Goal: Complete application form: Complete application form

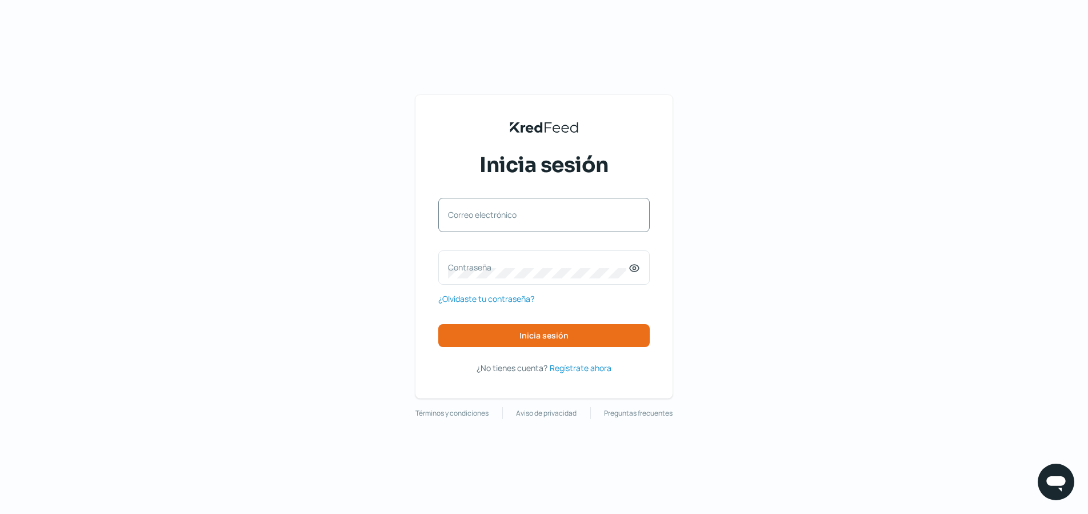
click at [624, 208] on div "Correo electrónico" at bounding box center [543, 215] width 211 height 34
click at [596, 217] on input "Correo electrónico" at bounding box center [544, 220] width 192 height 10
type input "[PERSON_NAME][EMAIL_ADDRESS][PERSON_NAME][DOMAIN_NAME]"
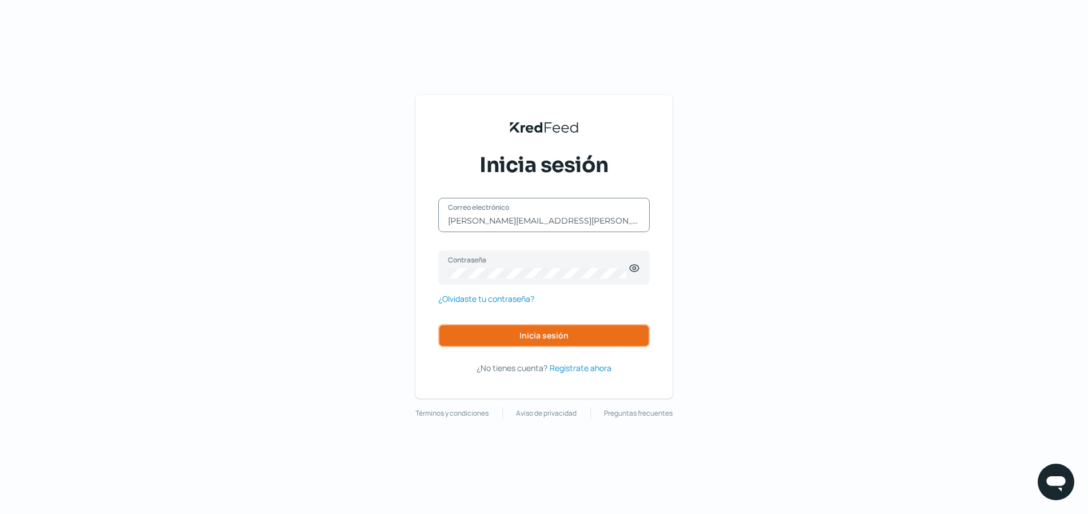
click at [589, 329] on button "Inicia sesión" at bounding box center [543, 335] width 211 height 23
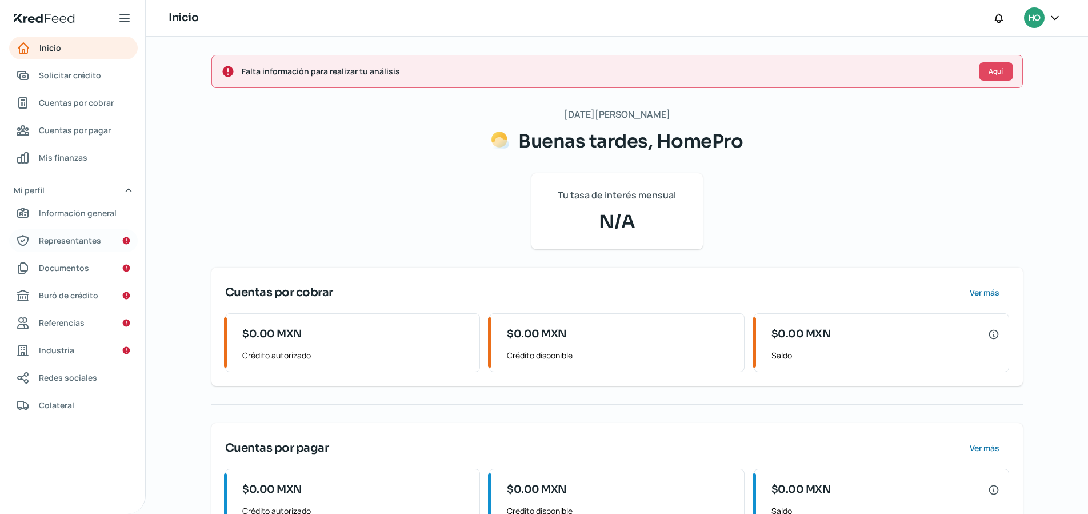
click at [103, 235] on link "Representantes" at bounding box center [73, 240] width 129 height 23
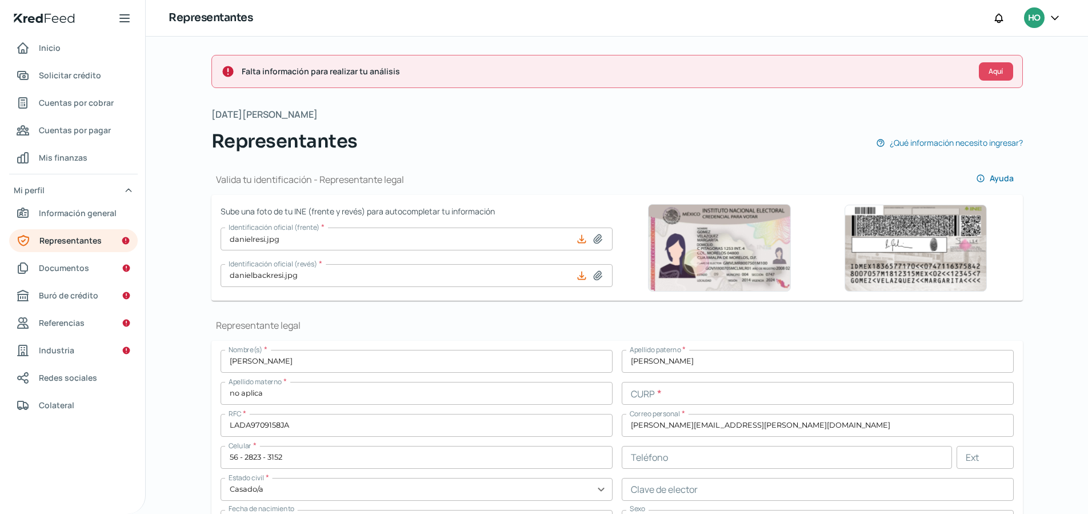
scroll to position [2, 0]
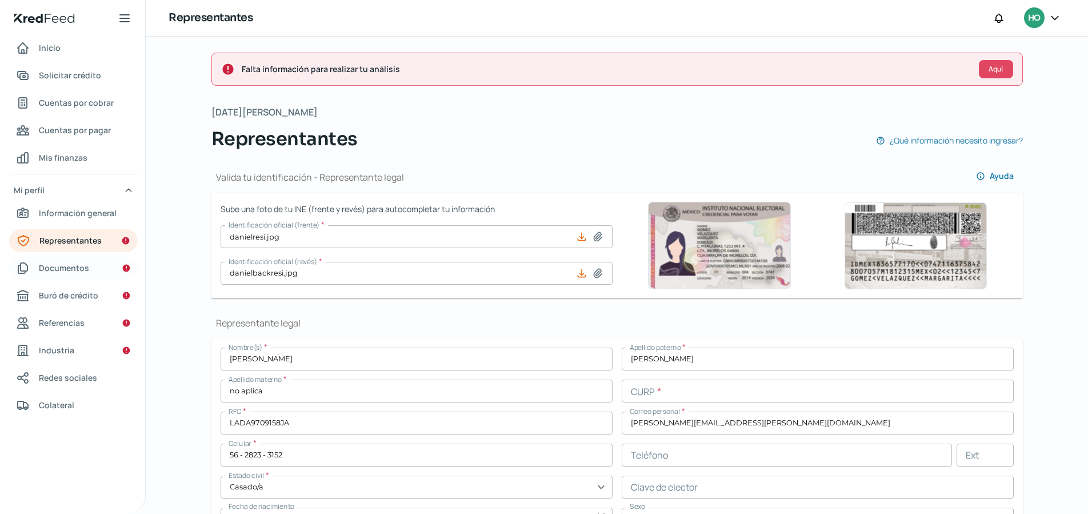
click at [83, 274] on span "Documentos" at bounding box center [64, 268] width 50 height 14
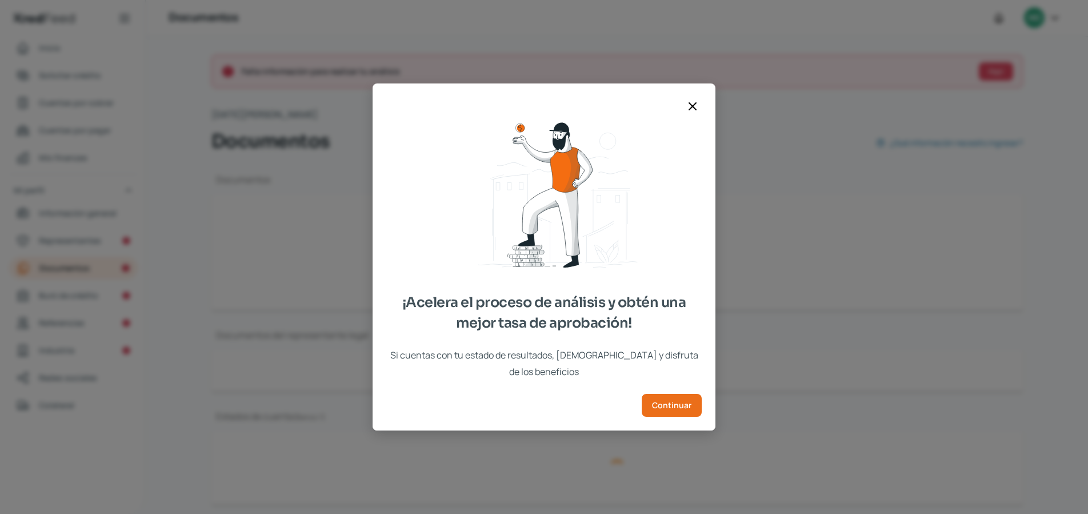
type input "Constancia de Situación Fiscal [PERSON_NAME].pdf"
type input "escritura_homepro.pdf"
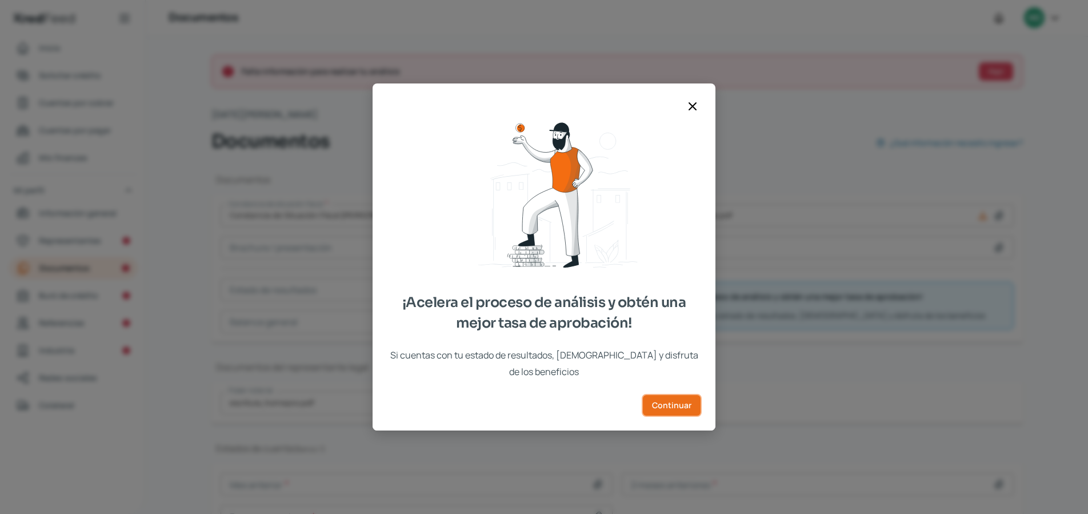
click at [651, 397] on button "Continuar" at bounding box center [672, 405] width 60 height 23
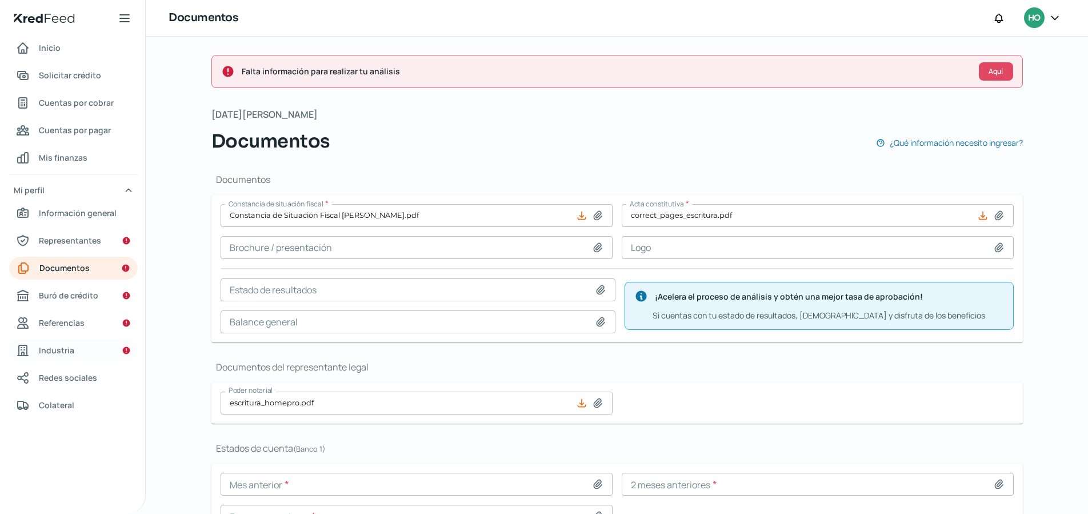
click at [73, 356] on link "Industria" at bounding box center [73, 350] width 129 height 23
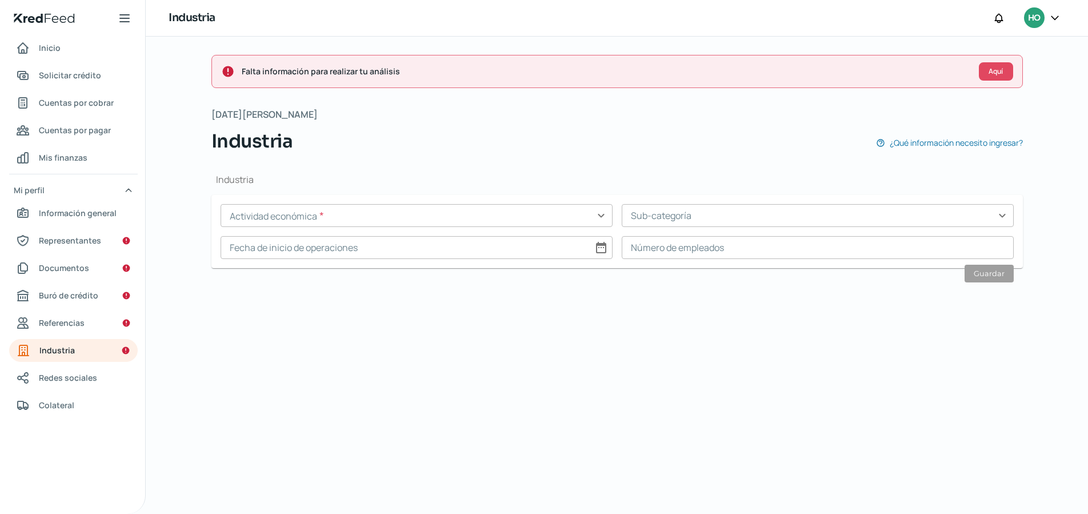
click at [266, 218] on input "text" at bounding box center [417, 215] width 392 height 23
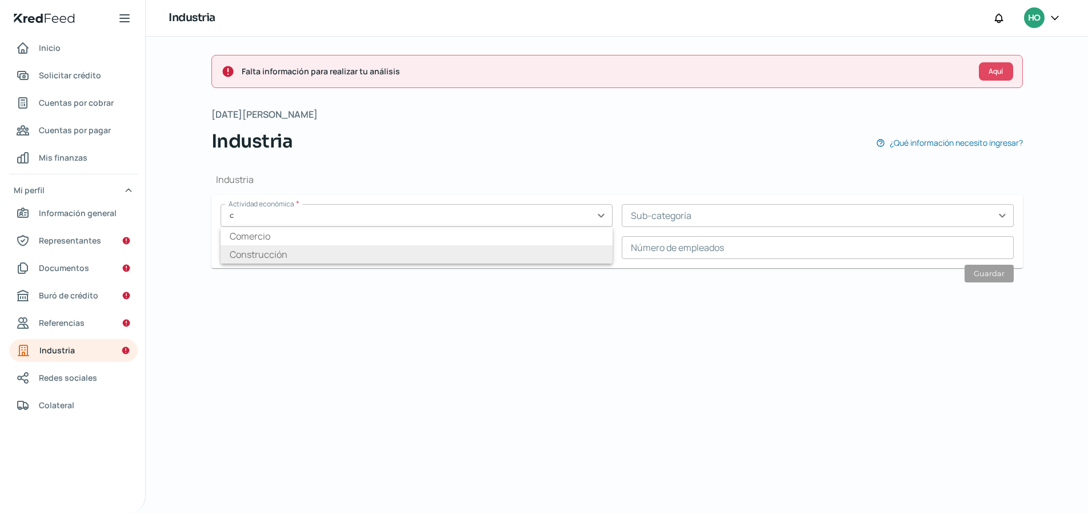
click at [293, 259] on li "Construcción" at bounding box center [417, 254] width 392 height 18
type input "Construcción"
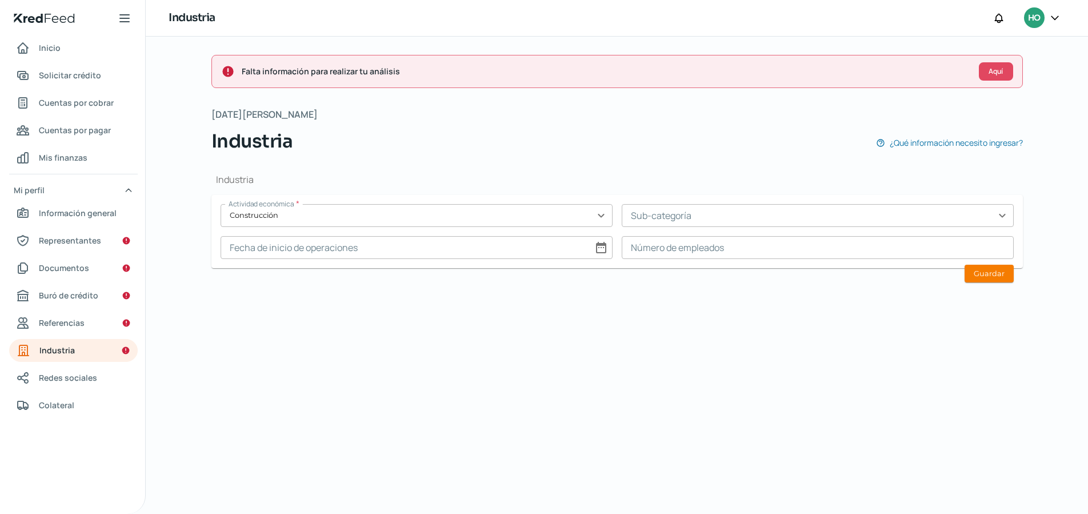
click at [662, 219] on input "text" at bounding box center [818, 215] width 392 height 23
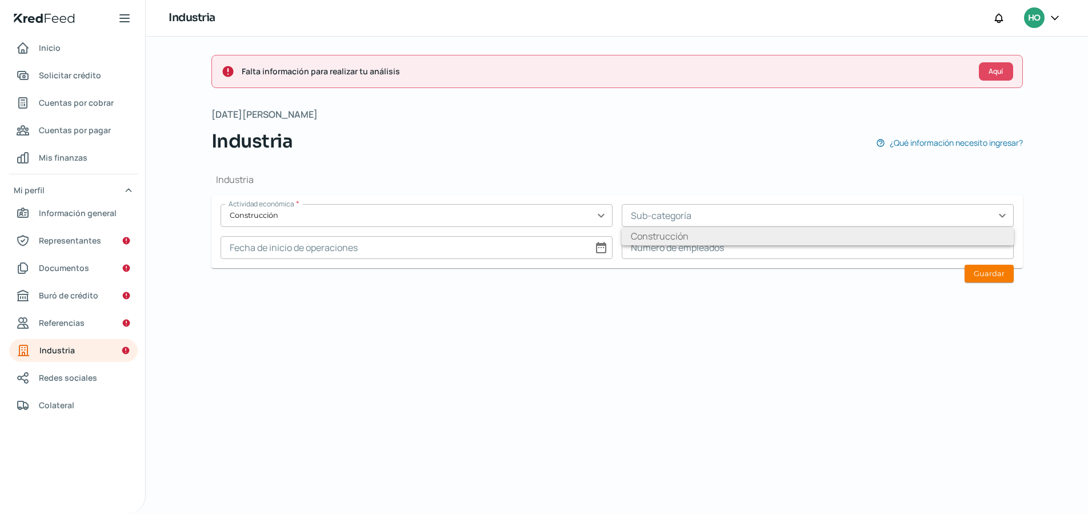
click at [659, 231] on li "Construcción" at bounding box center [818, 236] width 392 height 18
type input "Construcción"
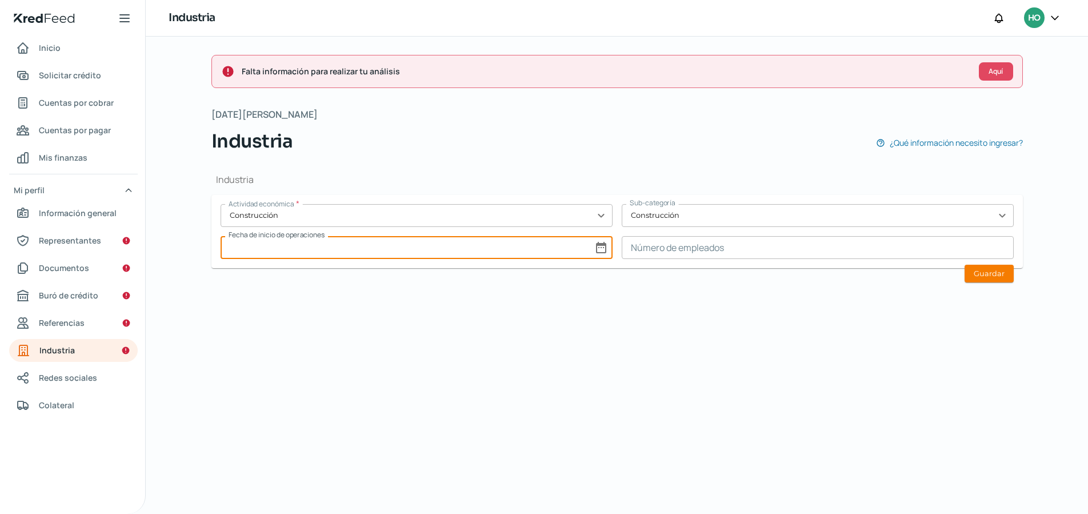
click at [474, 245] on input at bounding box center [417, 247] width 392 height 23
select select "7"
select select "2025"
click at [460, 417] on span "12" at bounding box center [457, 411] width 9 height 17
type input "[DATE]"
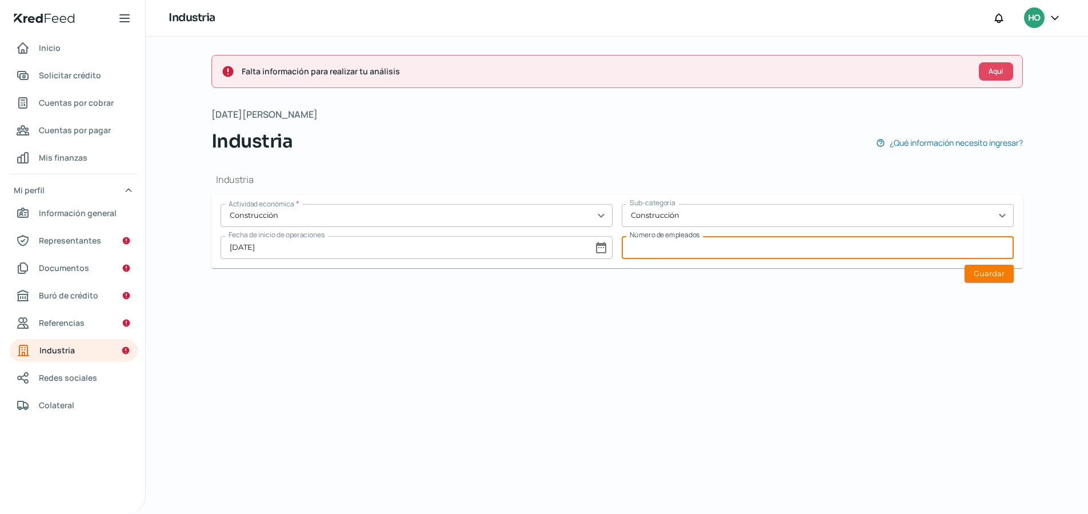
click at [699, 258] on input at bounding box center [818, 247] width 392 height 23
type input "7"
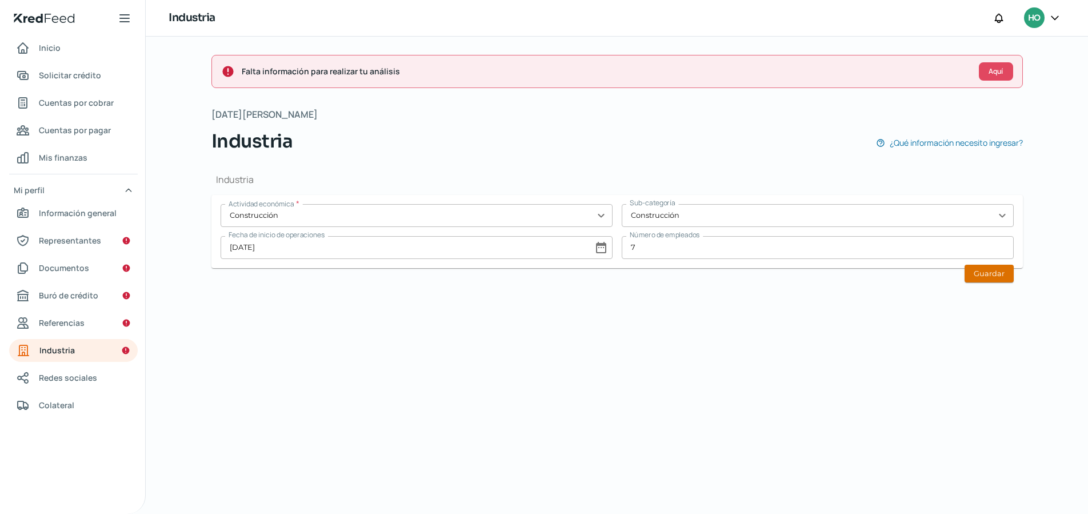
click at [999, 277] on button "Guardar" at bounding box center [989, 274] width 49 height 18
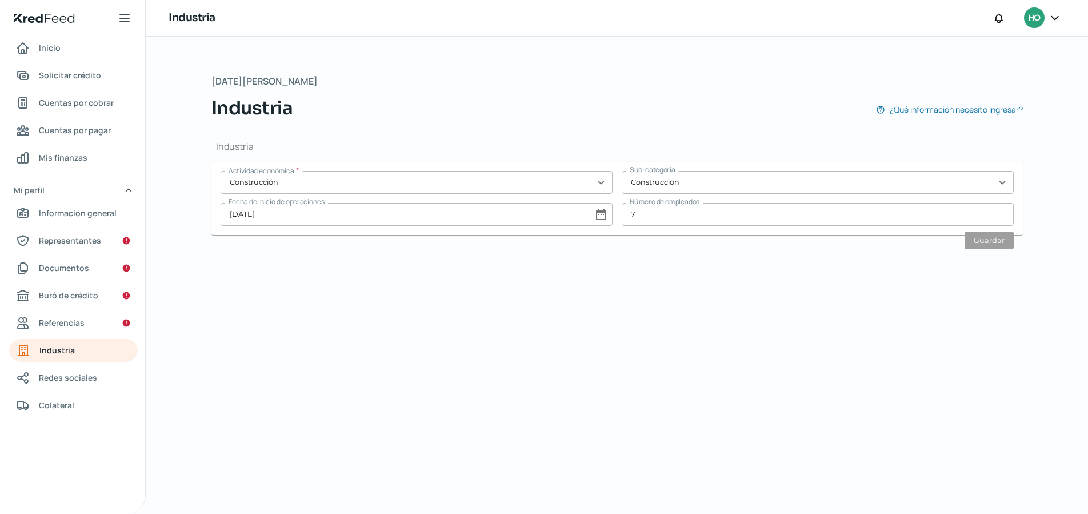
click at [290, 217] on input "[DATE]" at bounding box center [417, 214] width 392 height 23
select select "7"
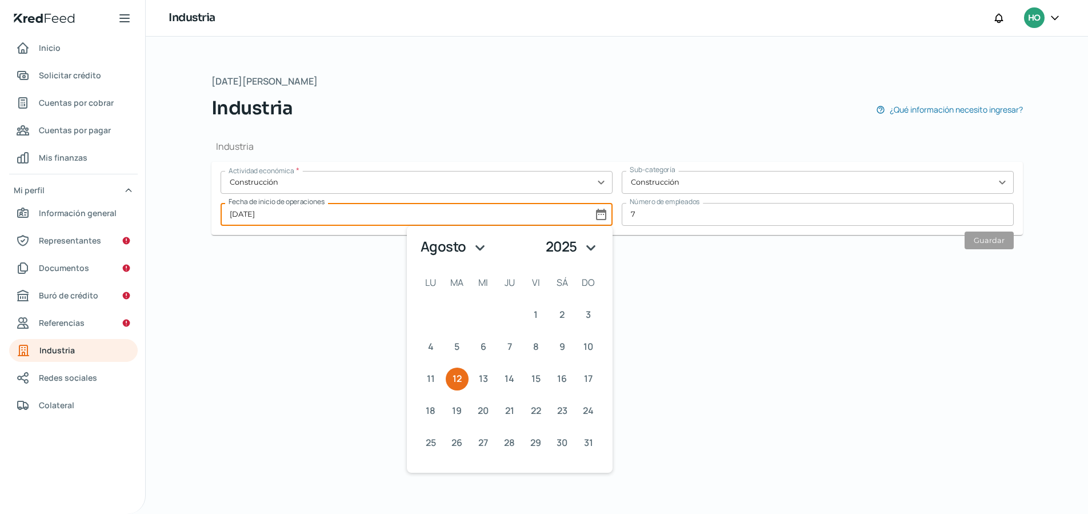
click at [590, 246] on select "1925 1926 1927 1928 1929 1930 1931 1932 1933 1934 1935 1936 1937 1938 1939 1940…" at bounding box center [572, 246] width 61 height 23
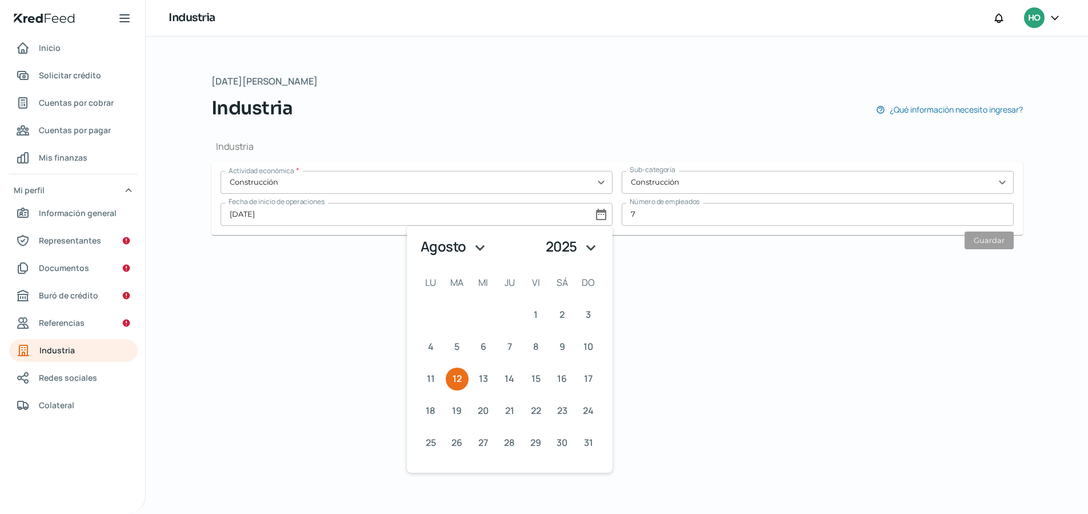
select select "2023"
click at [469, 243] on select "enero febrero marzo [PERSON_NAME] [PERSON_NAME] septiembre octubre noviembre di…" at bounding box center [453, 246] width 75 height 23
select select "10"
click at [560, 345] on span "11" at bounding box center [562, 346] width 8 height 17
type input "[DATE]"
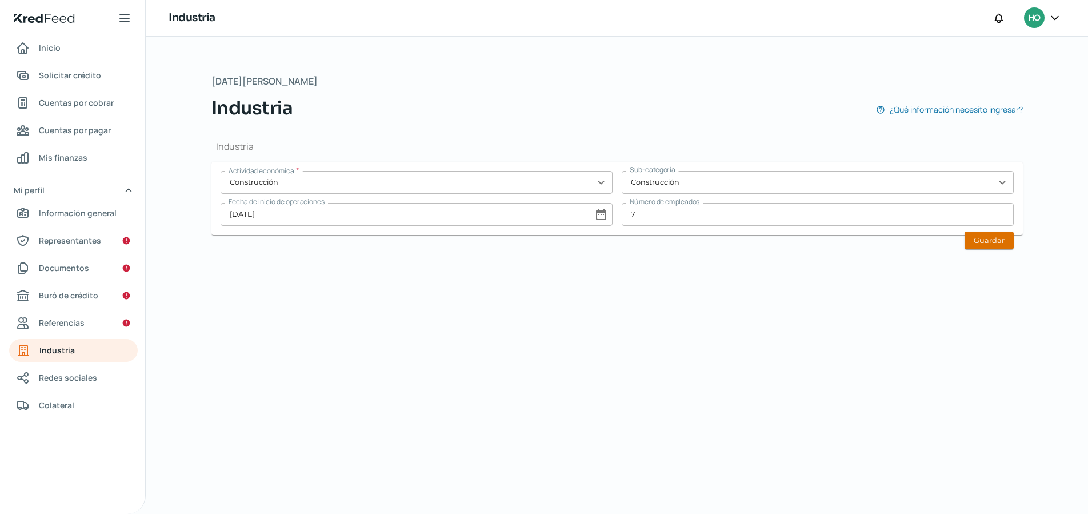
click at [986, 235] on button "Guardar" at bounding box center [989, 240] width 49 height 18
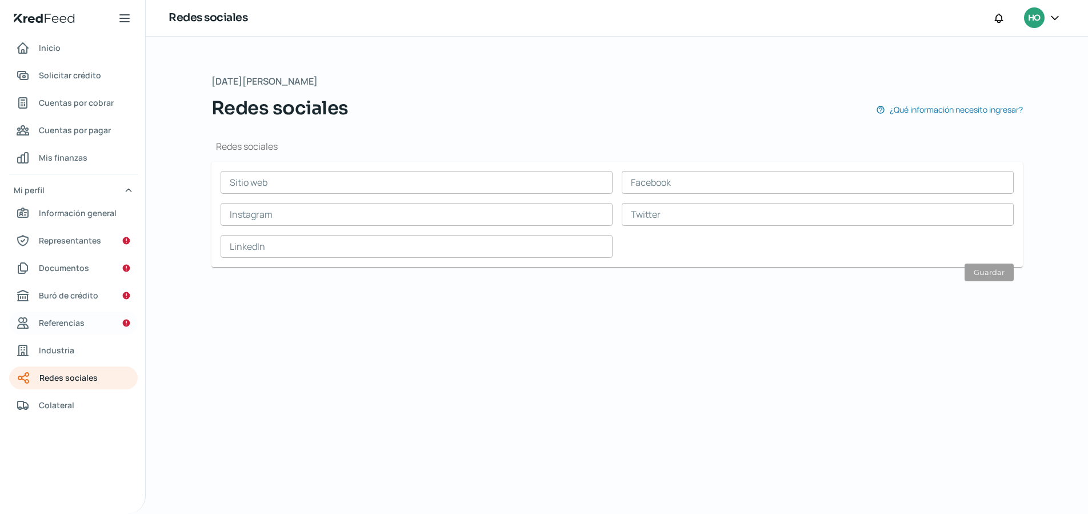
click at [89, 322] on link "Referencias" at bounding box center [73, 322] width 129 height 23
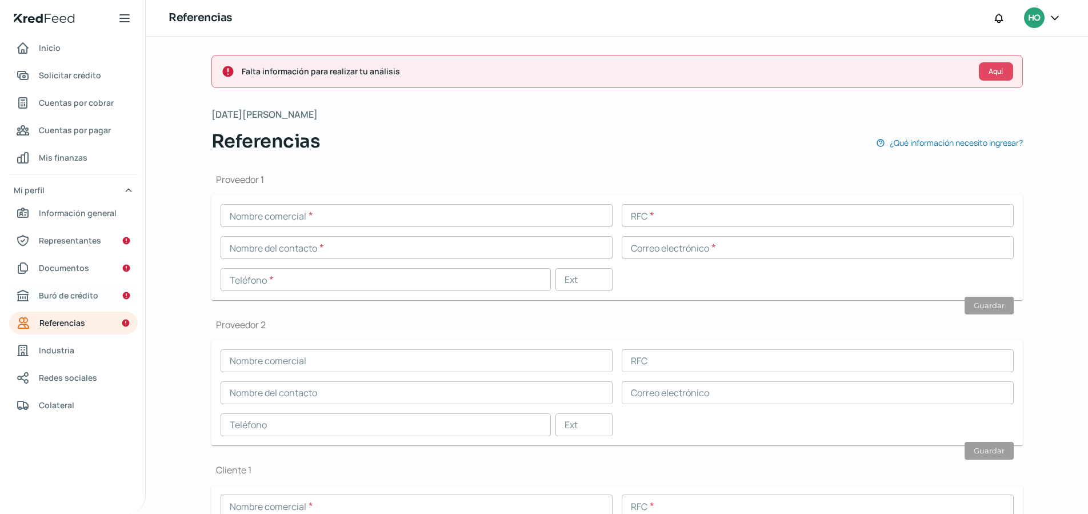
click at [108, 294] on link "Buró de crédito" at bounding box center [73, 295] width 129 height 23
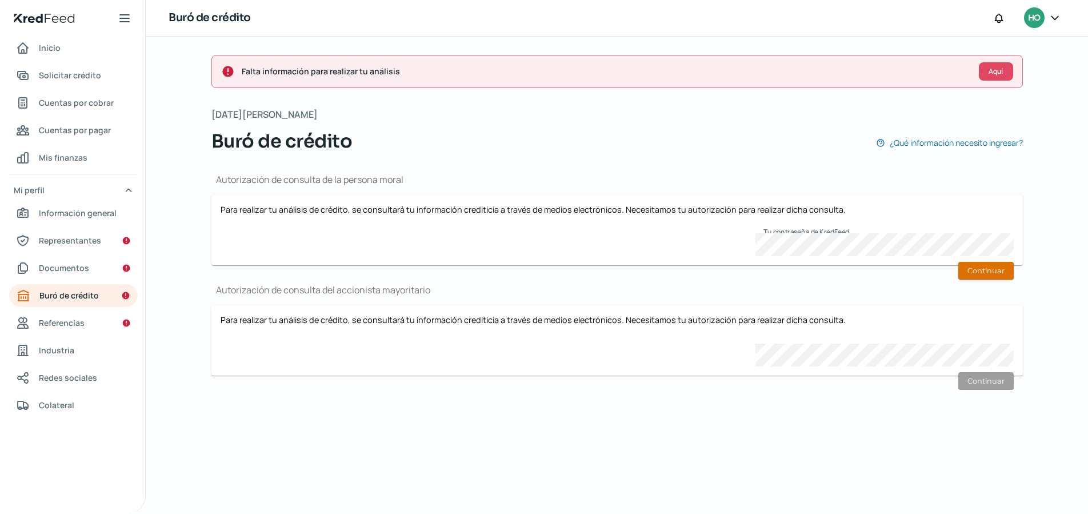
click at [985, 274] on button "Continuar" at bounding box center [985, 271] width 55 height 18
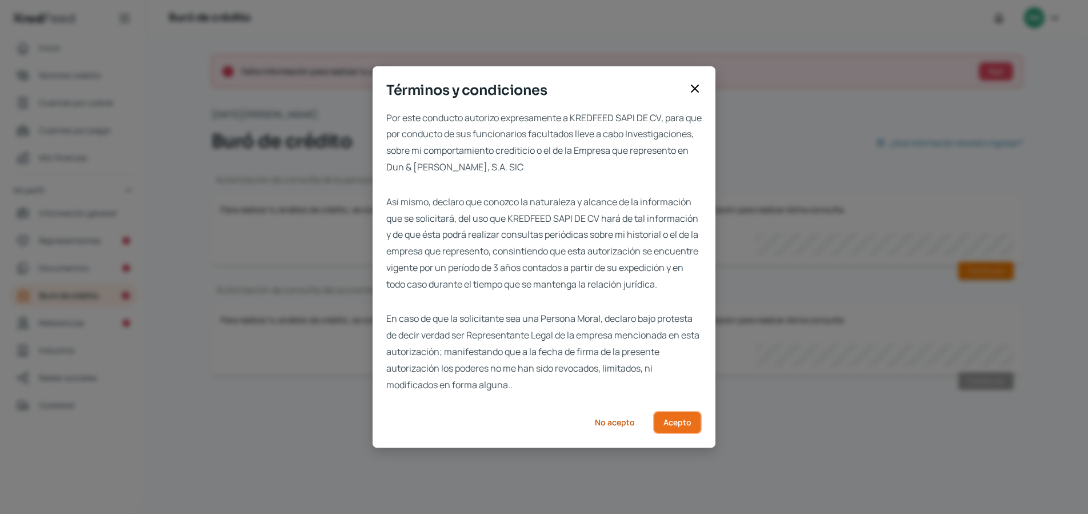
click at [675, 426] on span "Acepto" at bounding box center [677, 422] width 28 height 8
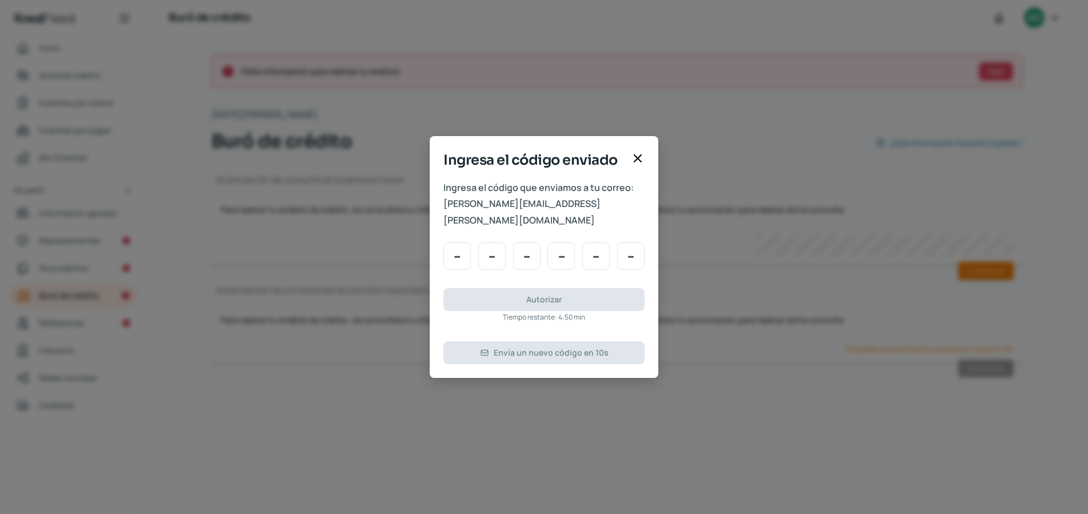
type input "3"
type input "8"
type input "0"
type input "6"
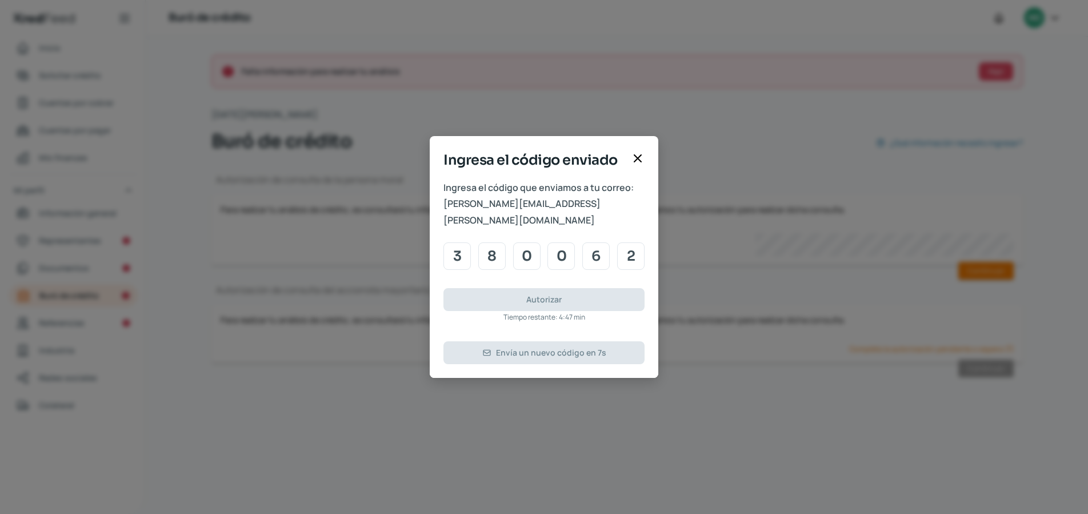
type input "2"
click at [551, 295] on span "Autorizar" at bounding box center [543, 299] width 35 height 8
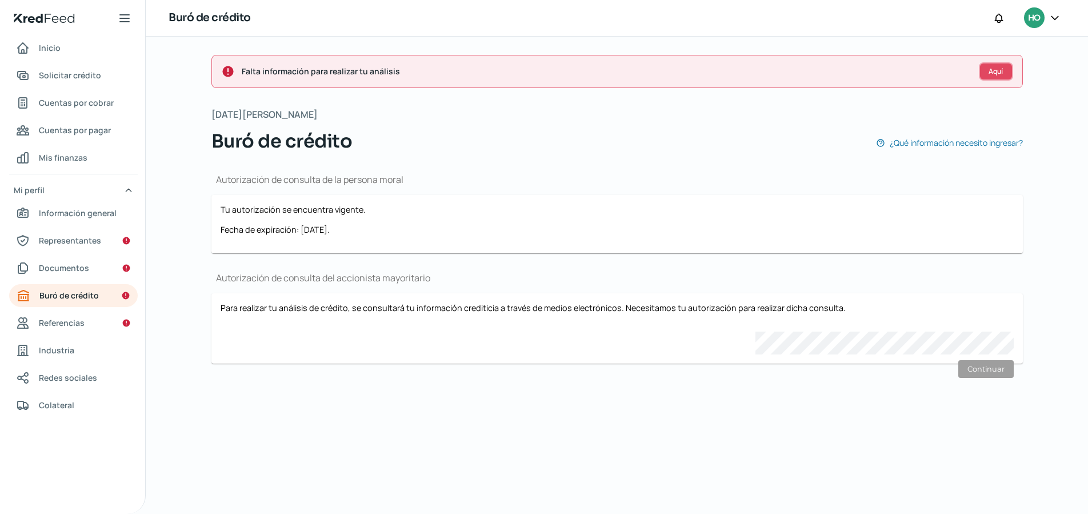
click at [997, 68] on span "Aquí" at bounding box center [996, 71] width 14 height 7
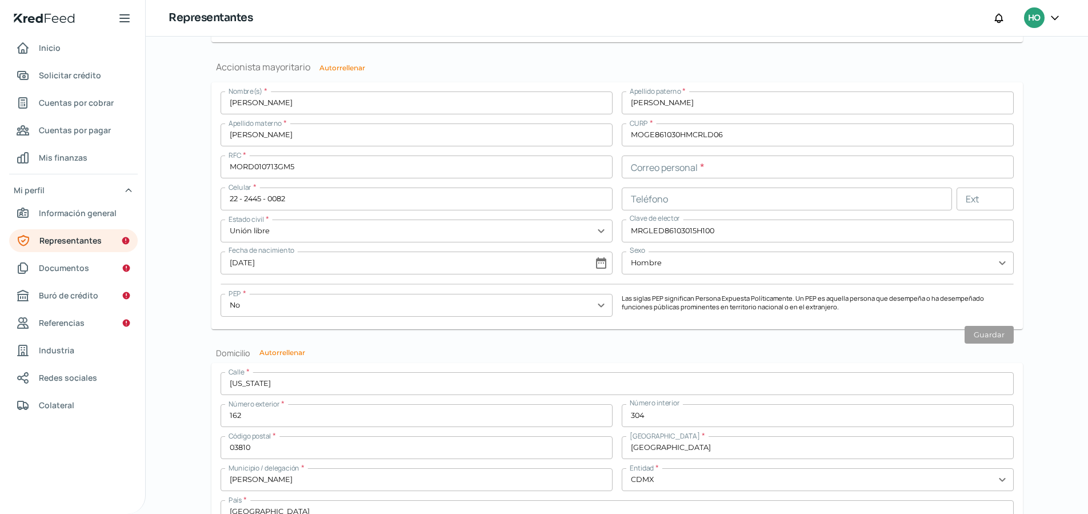
scroll to position [906, 0]
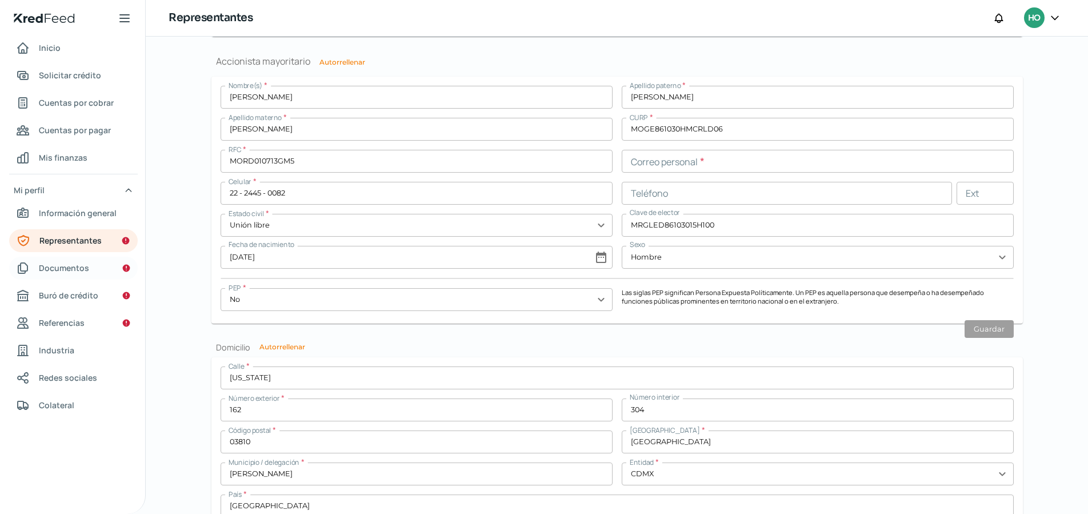
click at [90, 271] on link "Documentos" at bounding box center [73, 268] width 129 height 23
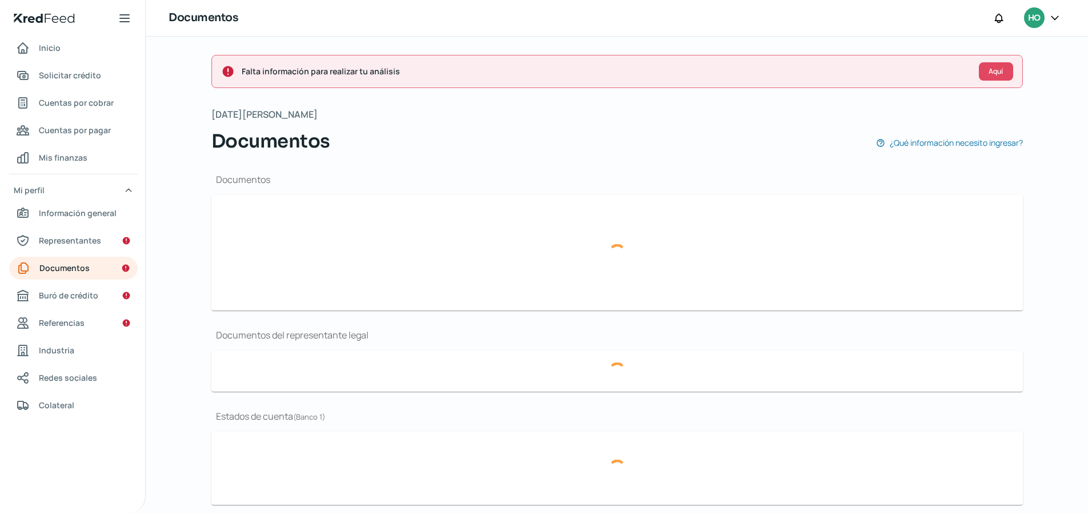
type input "Constancia de Situación Fiscal [PERSON_NAME].pdf"
type input "escritura_homepro.pdf"
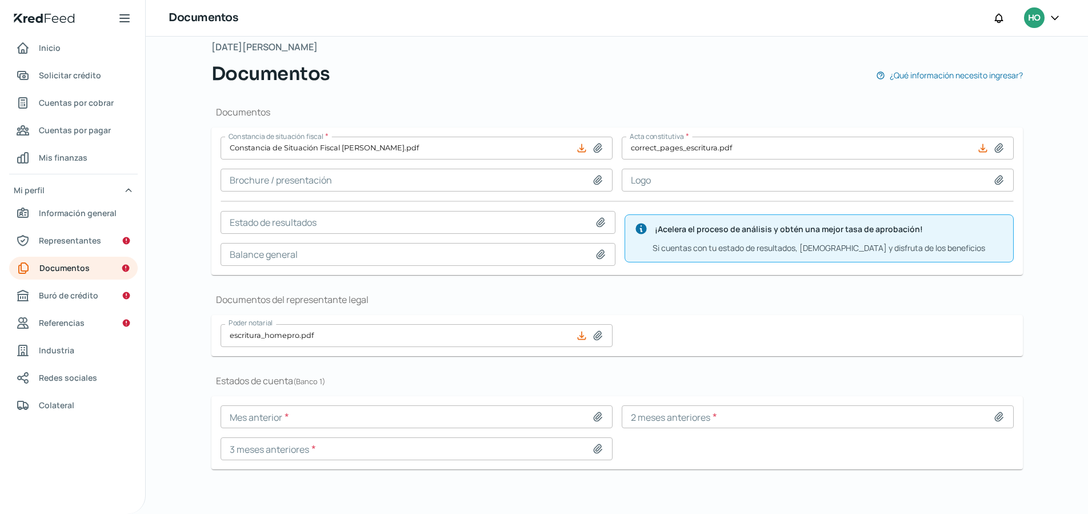
scroll to position [69, 0]
click at [330, 419] on input at bounding box center [417, 415] width 392 height 23
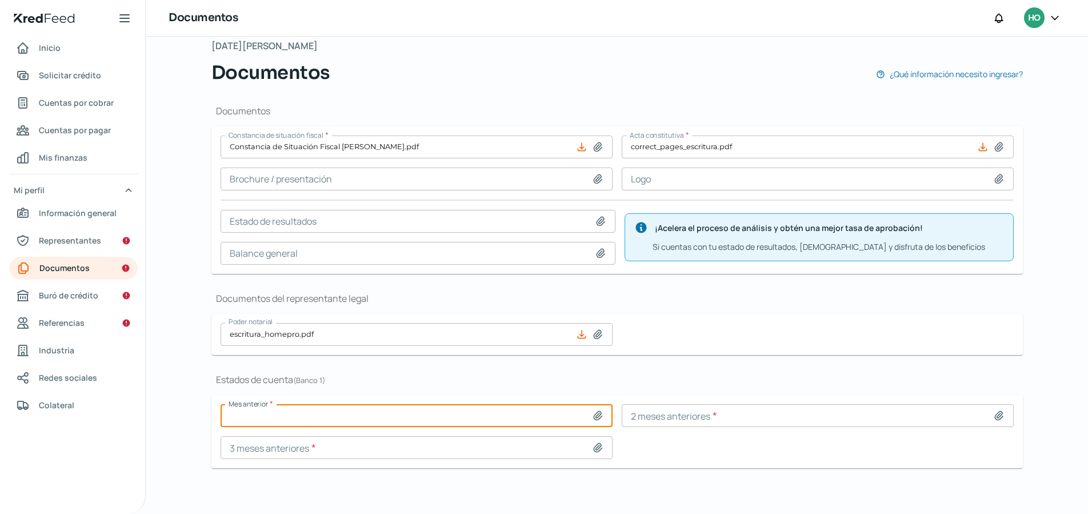
click at [598, 415] on icon at bounding box center [597, 415] width 11 height 11
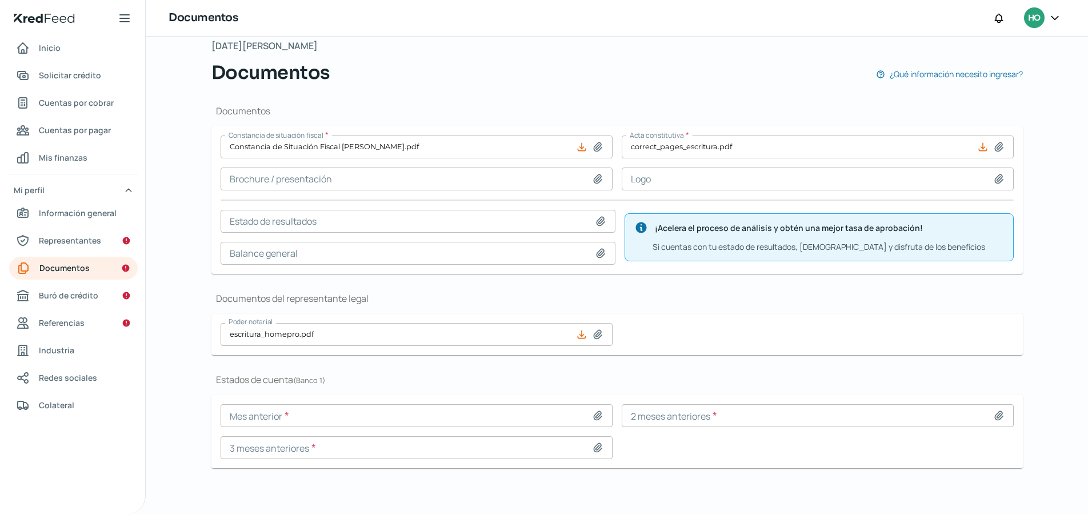
type input "C:\fakepath\EDOCTADIG_01065904_ADMIN1_20250812141459786.pdf"
type input "EDOCTADIG_01065904_ADMIN1_20250812141459786.pdf"
click at [995, 415] on icon at bounding box center [999, 415] width 8 height 9
click at [995, 413] on icon at bounding box center [998, 415] width 11 height 11
type input "C:\fakepath\junio.pdf"
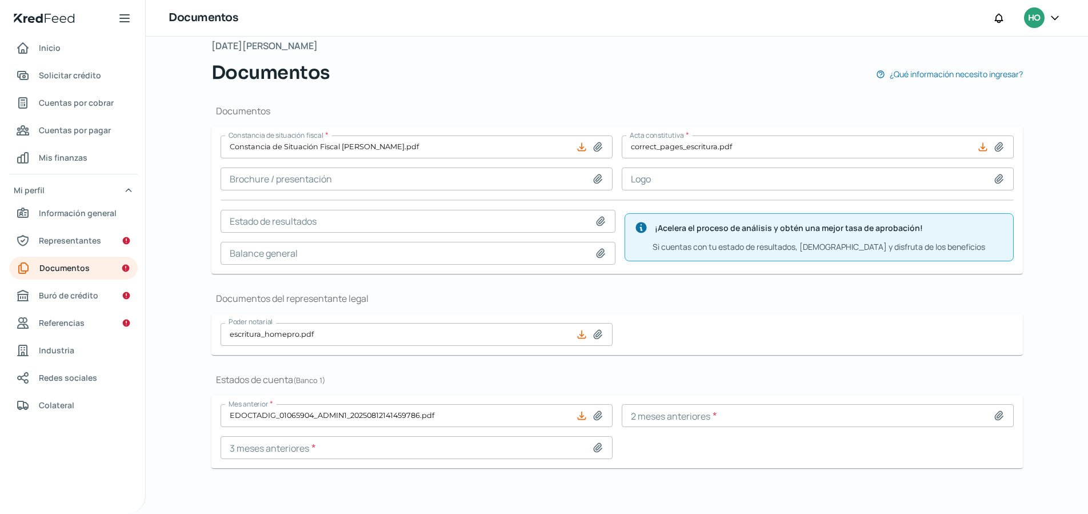
type input "junio.pdf"
click at [592, 450] on icon at bounding box center [597, 447] width 11 height 11
type input "C:\fakepath\mayo.pdf"
type input "mayo.pdf"
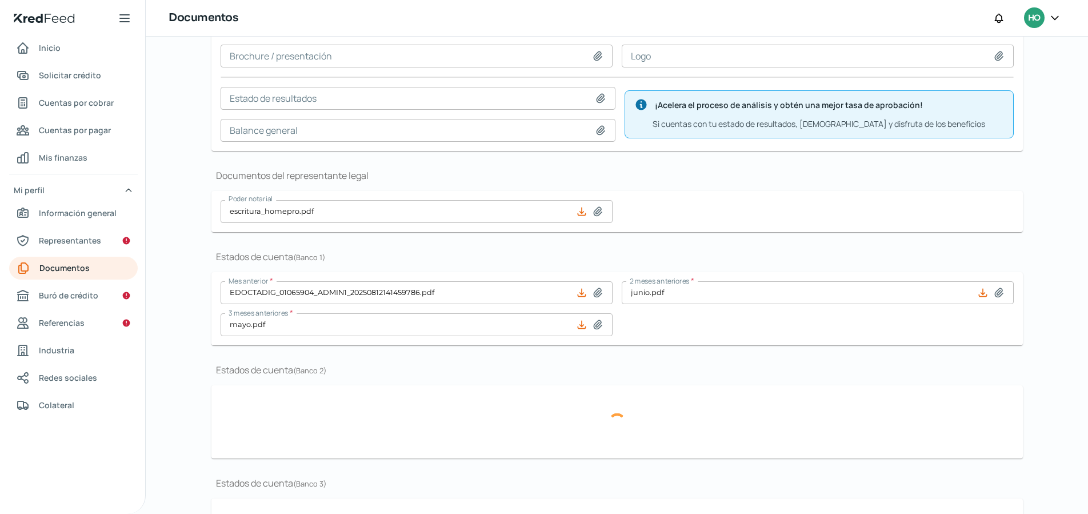
scroll to position [262, 0]
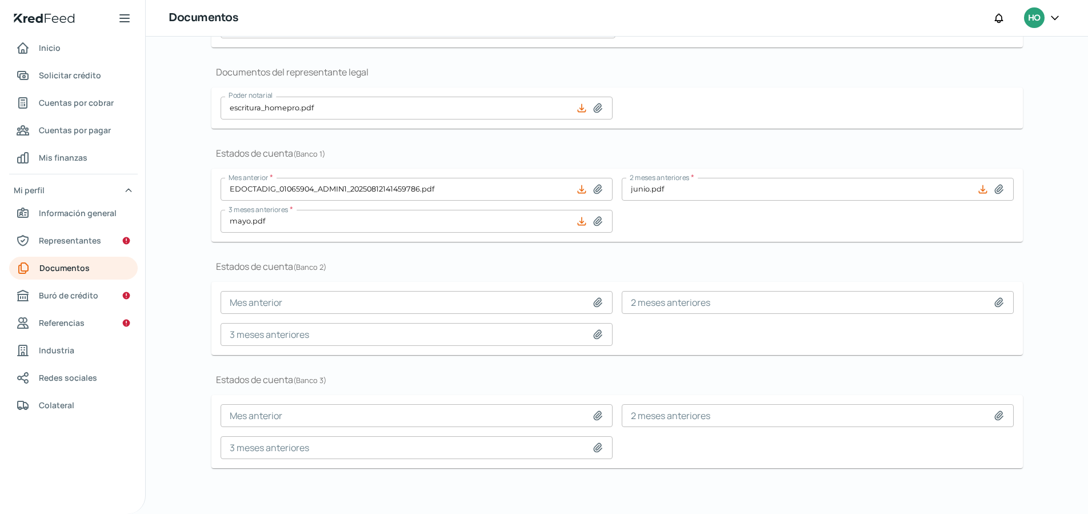
click at [583, 224] on icon at bounding box center [581, 220] width 11 height 11
click at [595, 222] on icon at bounding box center [598, 221] width 8 height 9
type input "C:\fakepath\[DATE].pdf"
type input "[DATE].pdf"
click at [597, 334] on icon at bounding box center [598, 334] width 8 height 9
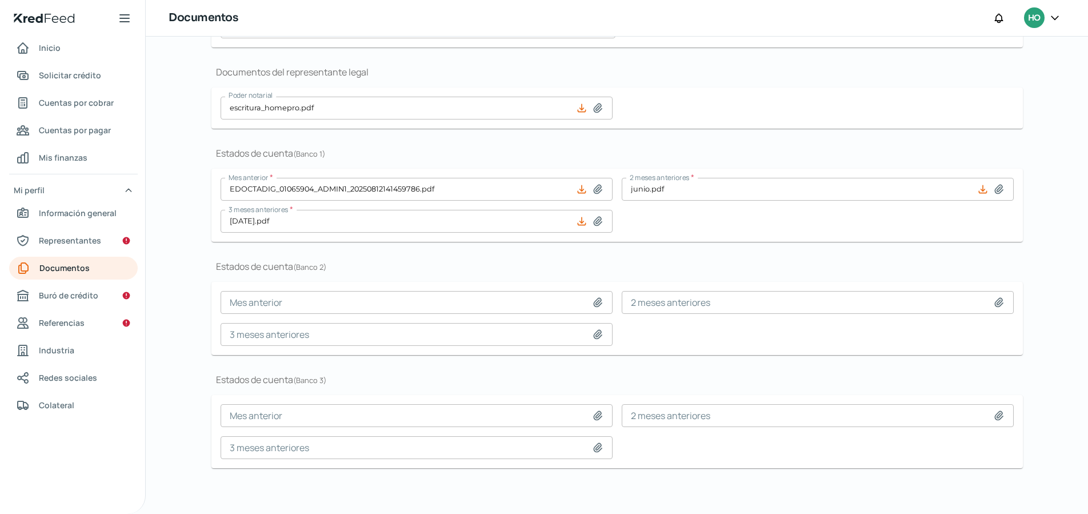
type input "C:\fakepath\mayo.pdf"
type input "mayo.pdf"
click at [595, 297] on icon at bounding box center [597, 302] width 11 height 11
type input "C:\fakepath\statement.pdf"
type input "statement.pdf"
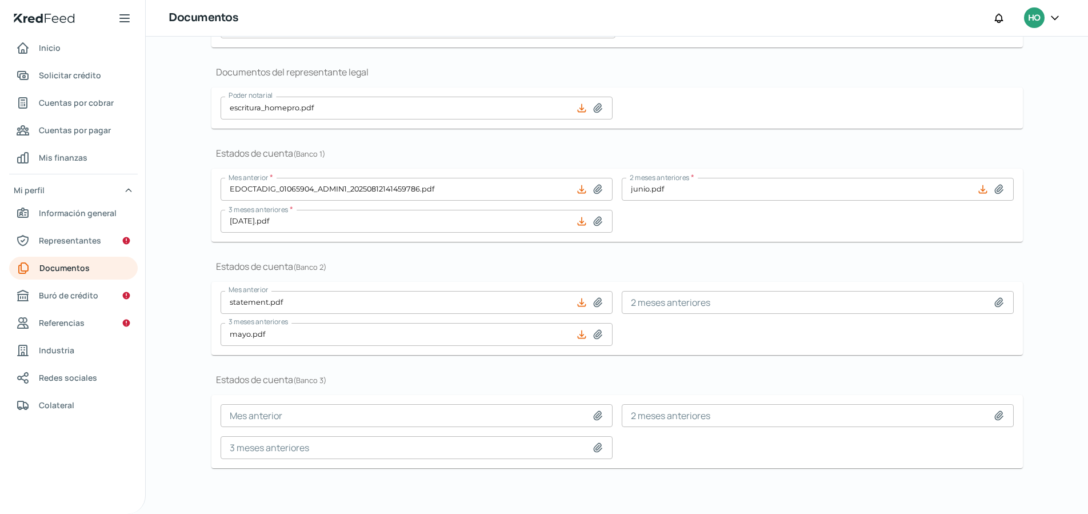
click at [995, 304] on icon at bounding box center [999, 302] width 8 height 9
type input "C:\fakepath\statement (1).pdf"
type input "statement (1).pdf"
